Goal: Task Accomplishment & Management: Complete application form

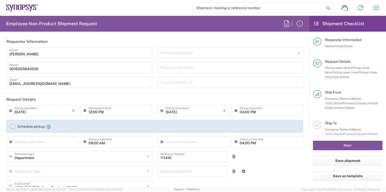
type input "Burlington US1A"
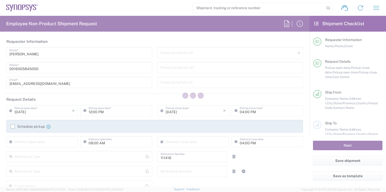
type input "Department"
type input "US01, SIG, IT Platform Products 111416"
type input "Delivered at Place"
type input "United States"
type input "Massachusetts"
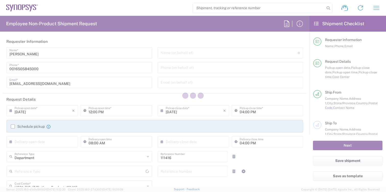
type input "United States"
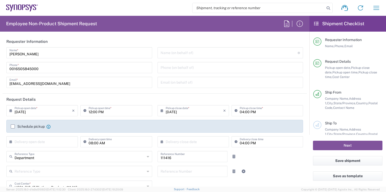
type input "[GEOGRAPHIC_DATA] US1A"
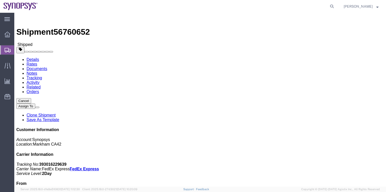
click at [18, 50] on span "Shipments" at bounding box center [16, 50] width 4 height 10
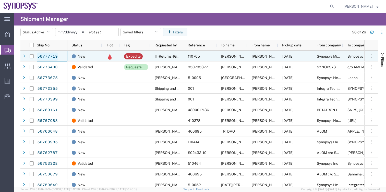
click at [48, 56] on link "56777719" at bounding box center [47, 57] width 21 height 8
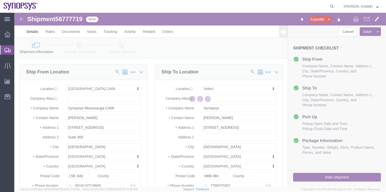
select select "63078"
select select
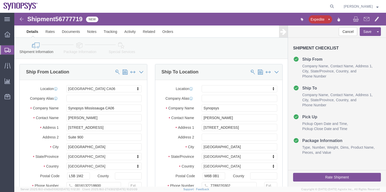
click button "Rate Shipment"
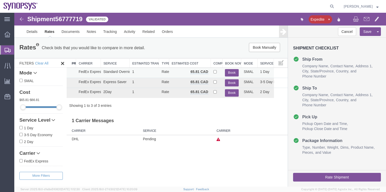
click at [233, 72] on button "Book" at bounding box center [232, 72] width 14 height 7
